Goal: Book appointment/travel/reservation

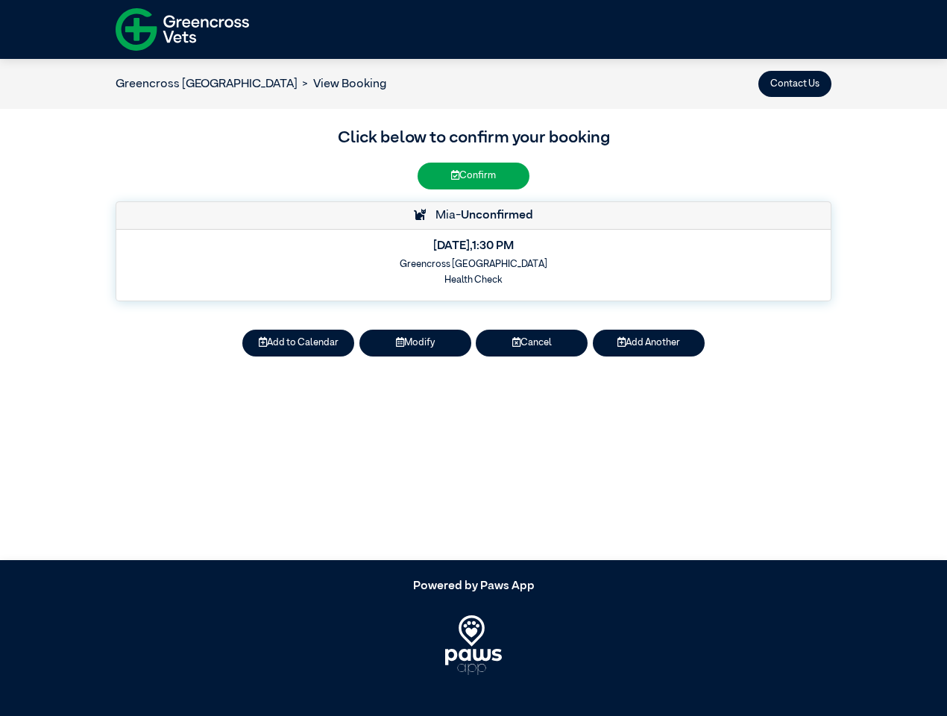
click at [795, 84] on button "Contact Us" at bounding box center [794, 84] width 73 height 26
click at [298, 343] on button "Add to Calendar" at bounding box center [298, 343] width 112 height 26
click at [415, 343] on button "Modify" at bounding box center [415, 343] width 112 height 26
click at [532, 343] on button "Cancel" at bounding box center [532, 343] width 112 height 26
click at [649, 343] on button "Add Another" at bounding box center [649, 343] width 112 height 26
